Goal: Task Accomplishment & Management: Manage account settings

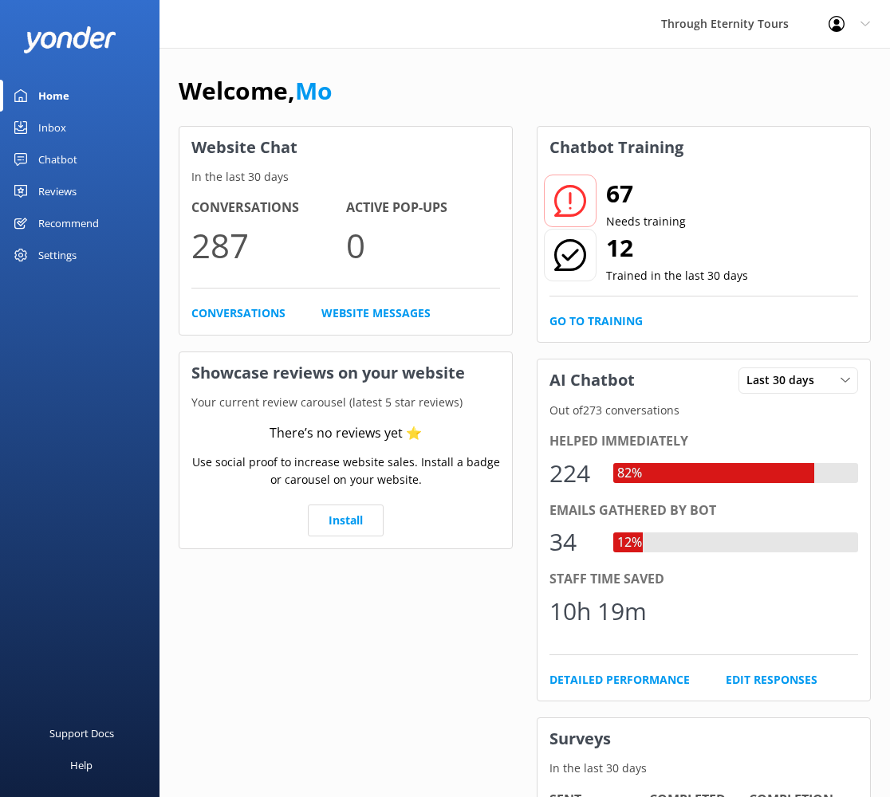
click at [600, 103] on div "Welcome, Mo" at bounding box center [525, 99] width 692 height 54
click at [44, 126] on div "Inbox" at bounding box center [52, 128] width 28 height 32
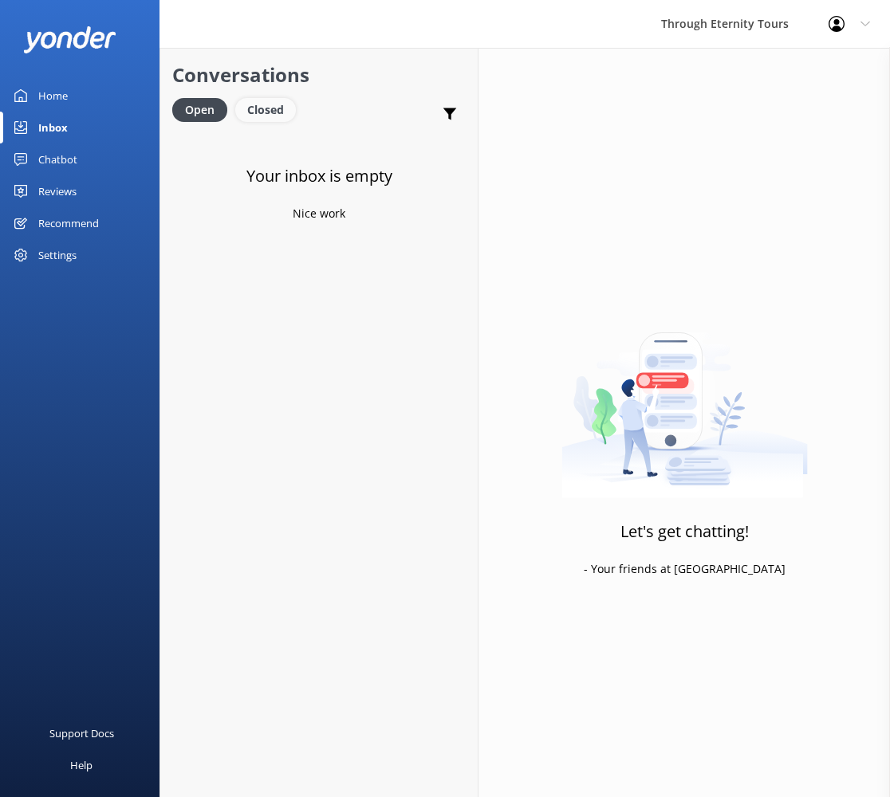
click at [260, 112] on div "Closed" at bounding box center [265, 110] width 61 height 24
